Goal: Use online tool/utility: Utilize a website feature to perform a specific function

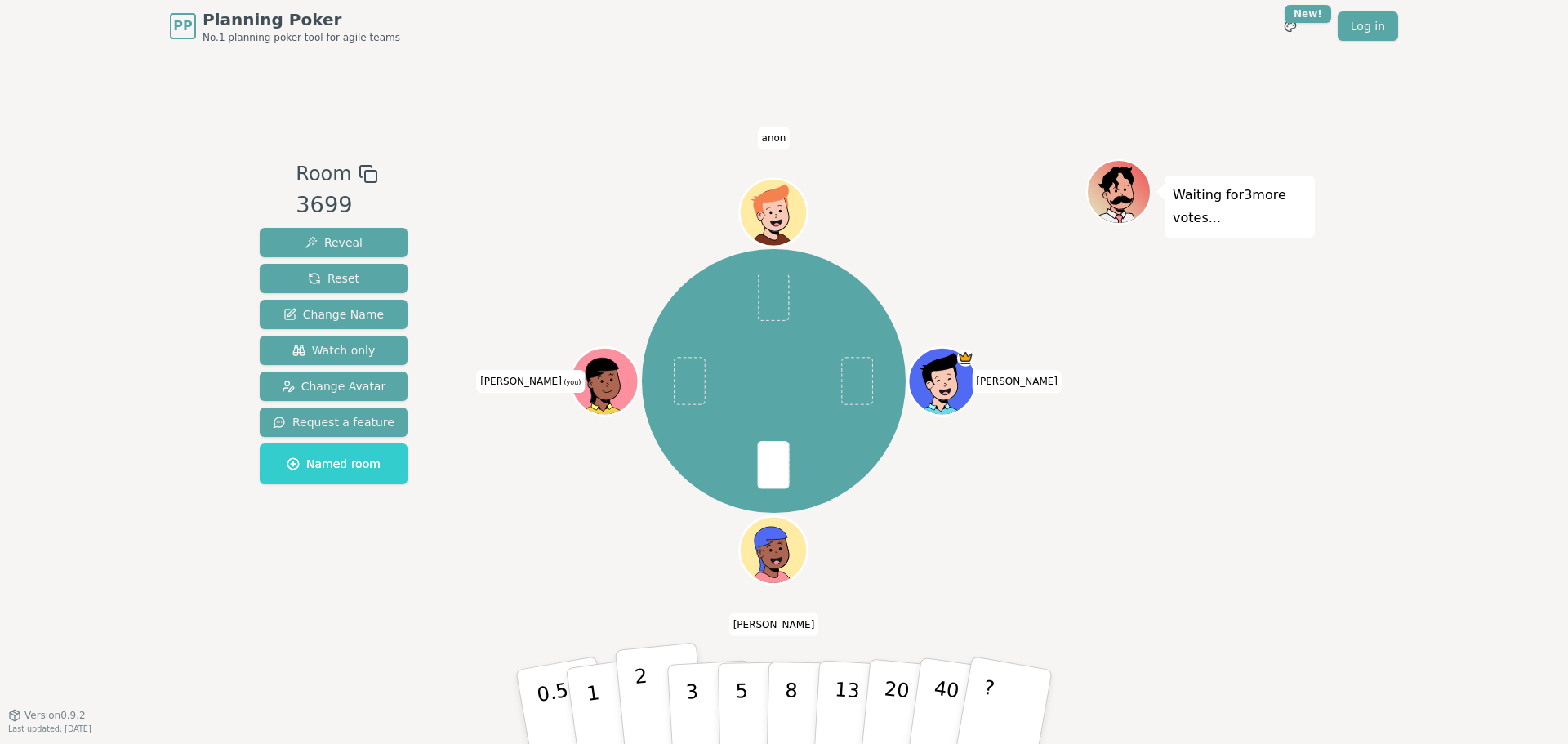
click at [634, 706] on button "2" at bounding box center [661, 707] width 93 height 130
click at [601, 714] on button "1" at bounding box center [612, 707] width 97 height 133
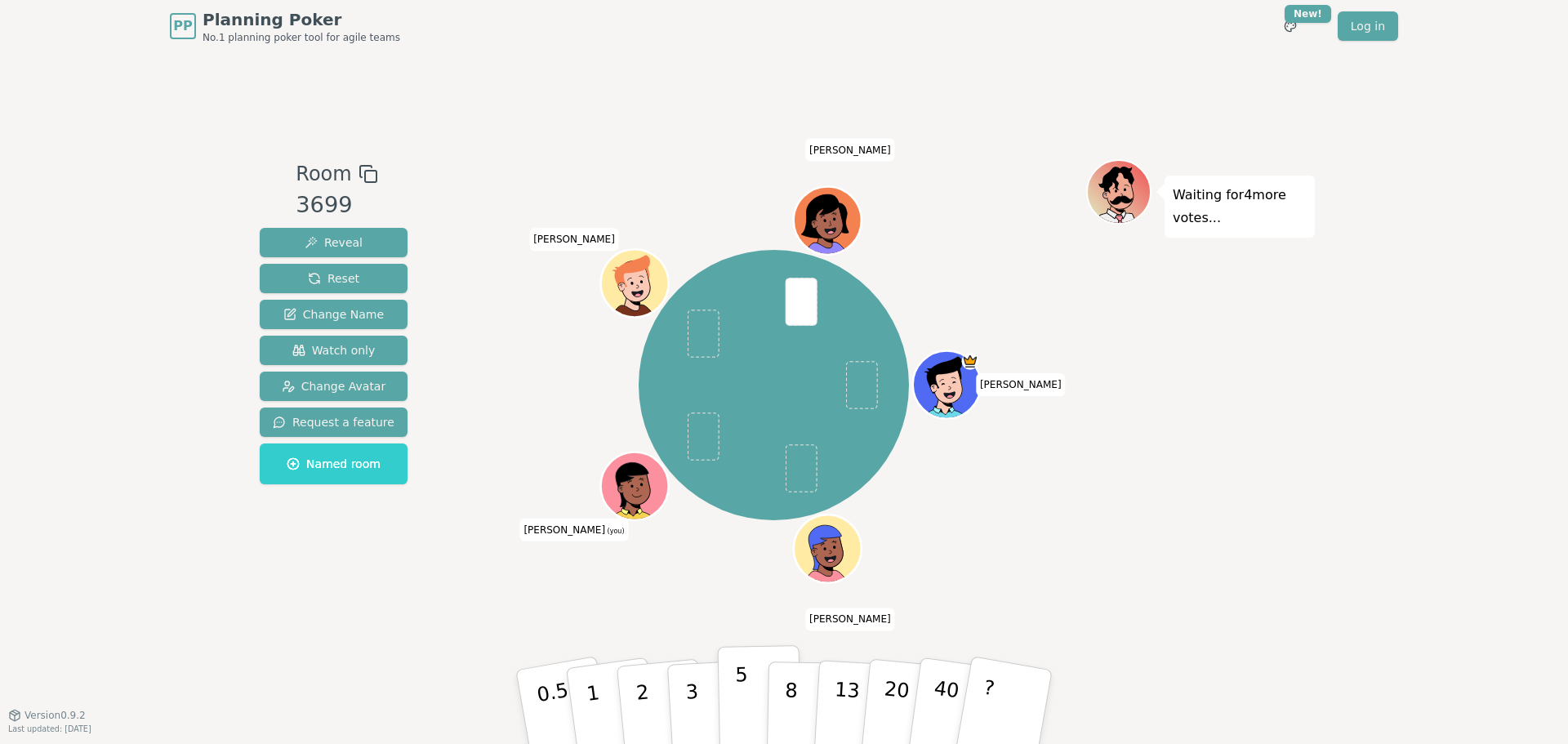
click at [736, 702] on p "5" at bounding box center [742, 707] width 14 height 88
click at [703, 699] on button "3" at bounding box center [711, 707] width 89 height 128
click at [745, 683] on p "5" at bounding box center [742, 707] width 14 height 88
click at [699, 696] on button "3" at bounding box center [711, 707] width 89 height 128
click at [647, 702] on button "2" at bounding box center [661, 707] width 93 height 130
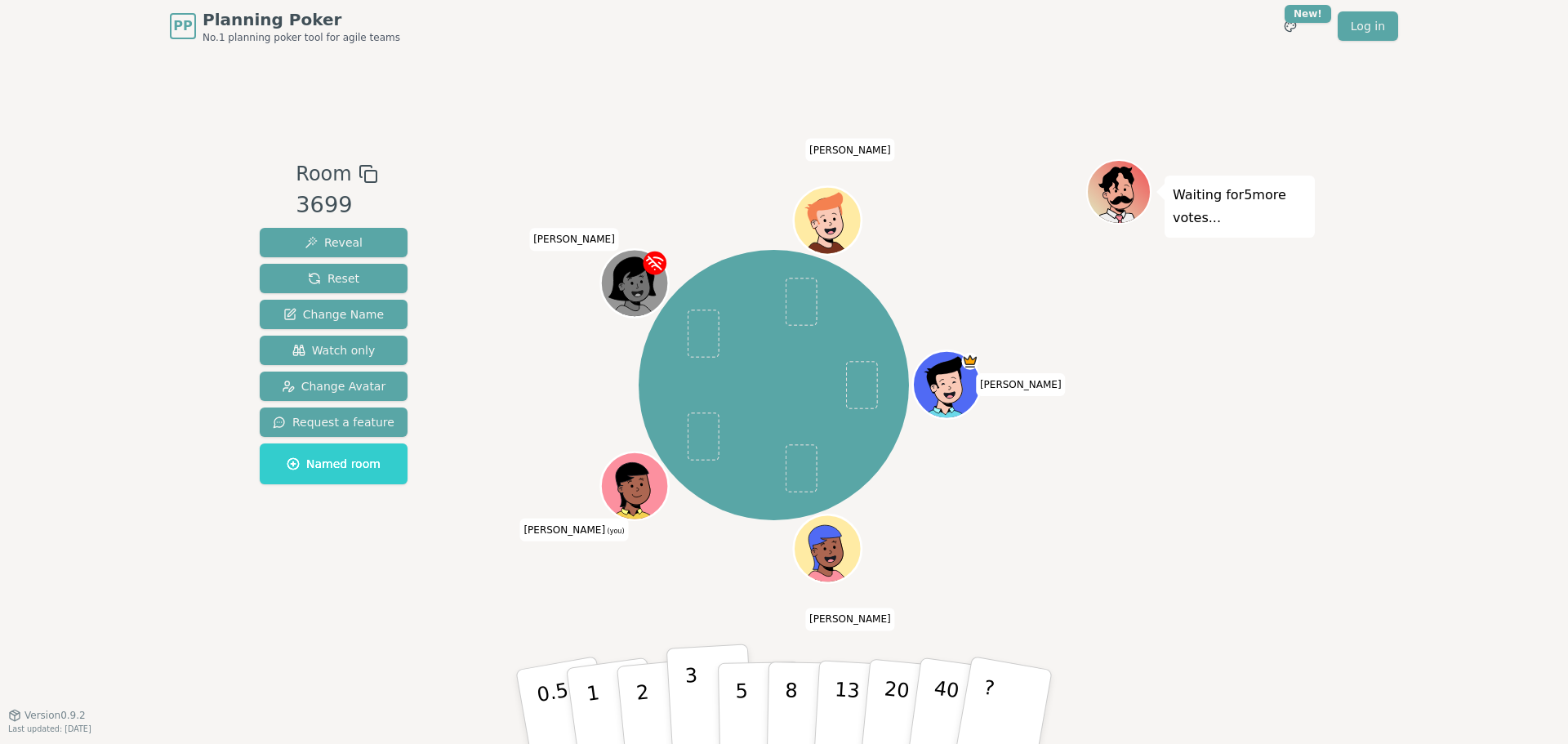
click at [690, 705] on p "3" at bounding box center [693, 709] width 18 height 89
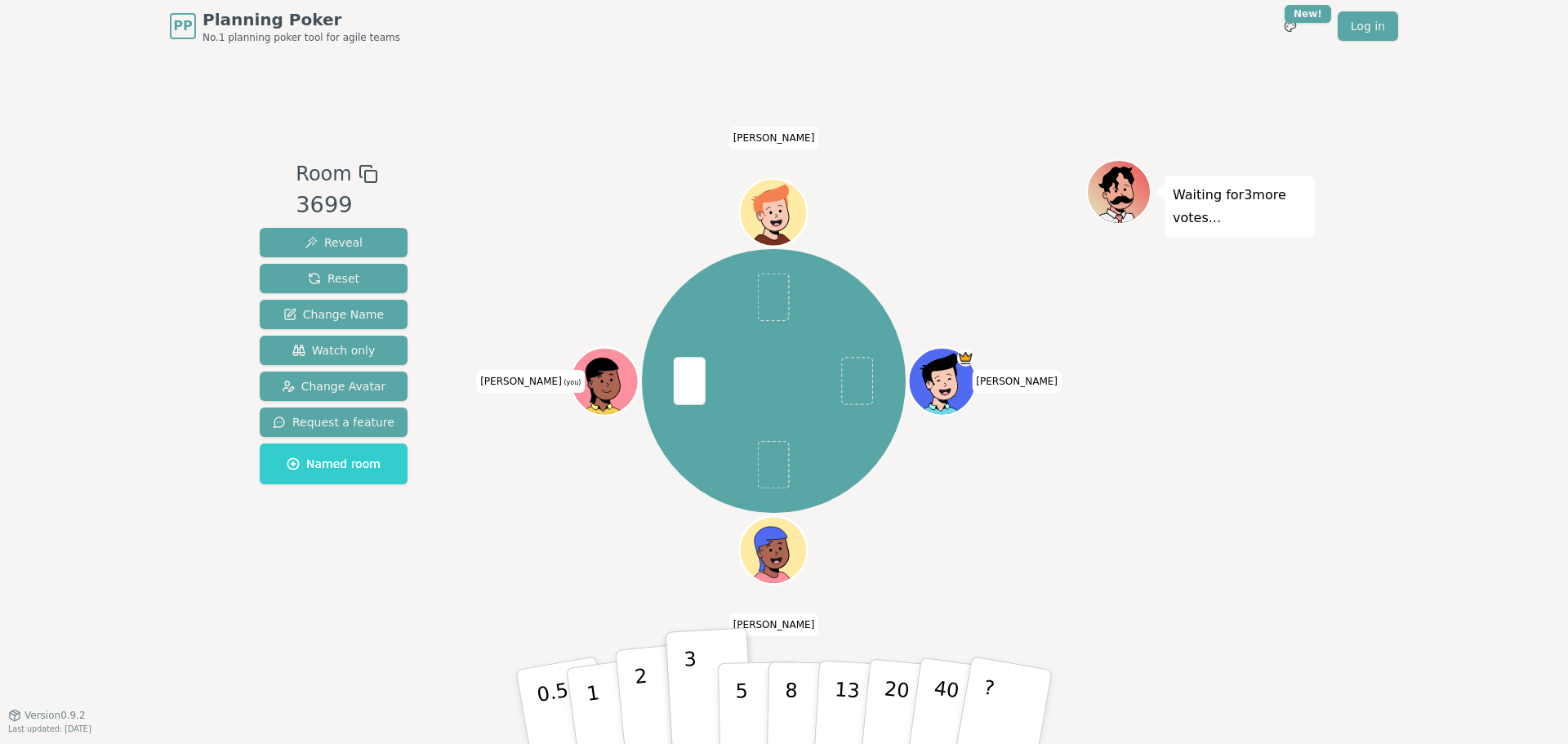
click at [649, 685] on button "2" at bounding box center [661, 707] width 93 height 130
